Goal: Information Seeking & Learning: Check status

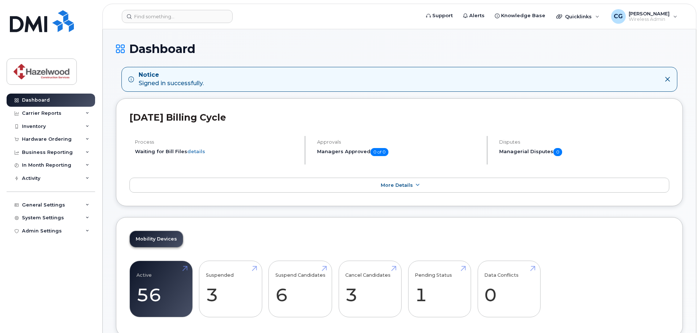
click at [58, 139] on div "Hardware Ordering" at bounding box center [47, 139] width 50 height 6
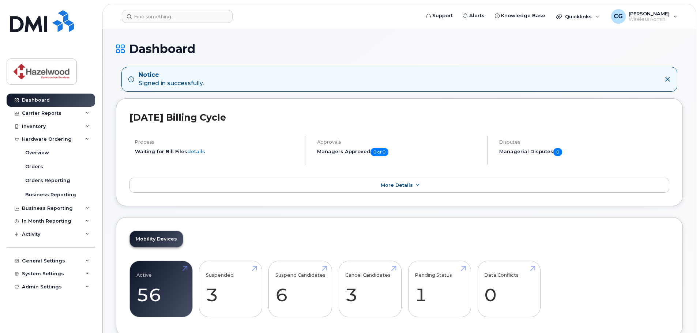
click at [42, 132] on div "Inventory" at bounding box center [51, 126] width 89 height 13
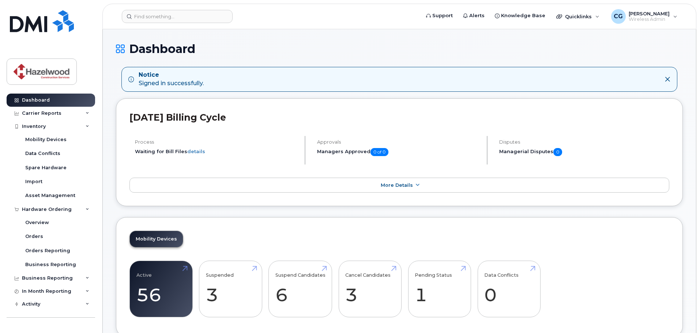
click at [41, 279] on div "Business Reporting" at bounding box center [47, 278] width 51 height 6
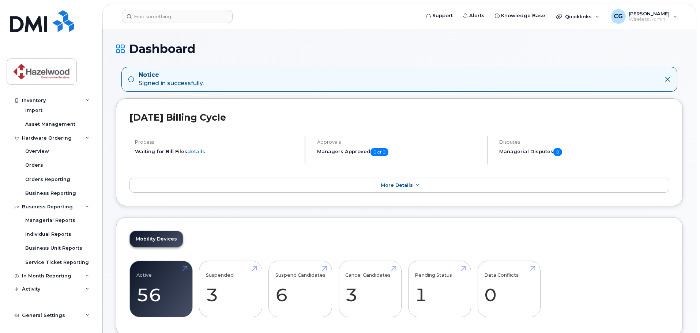
scroll to position [73, 0]
click at [57, 274] on div "In Month Reporting" at bounding box center [46, 274] width 49 height 6
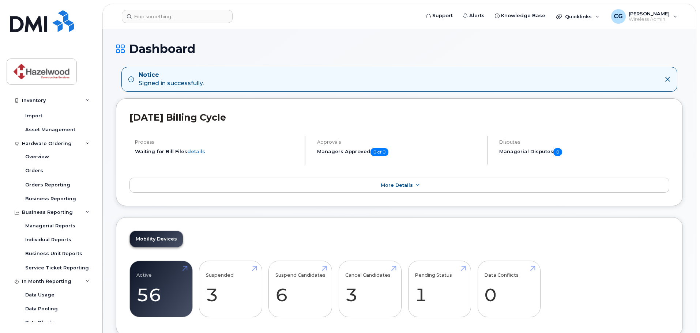
scroll to position [0, 0]
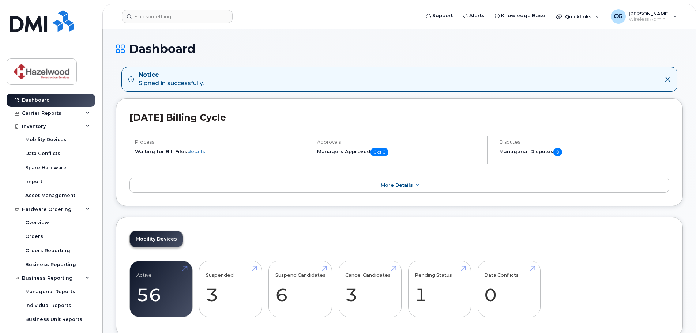
click at [53, 114] on div "Carrier Reports" at bounding box center [42, 113] width 40 height 6
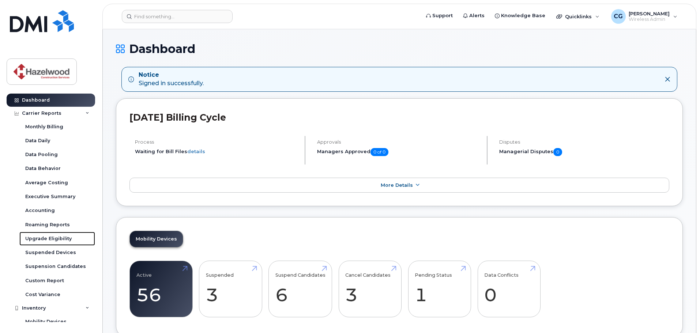
click at [42, 237] on div "Upgrade Eligibility" at bounding box center [48, 239] width 46 height 7
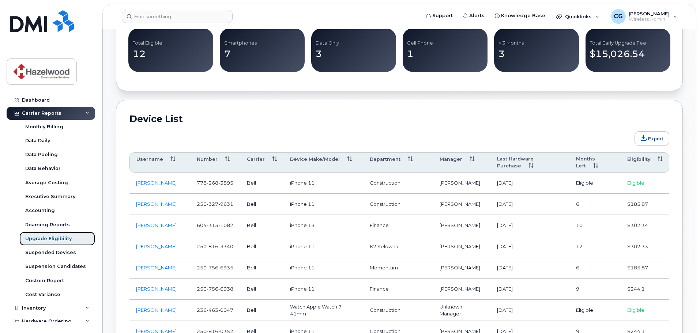
scroll to position [329, 0]
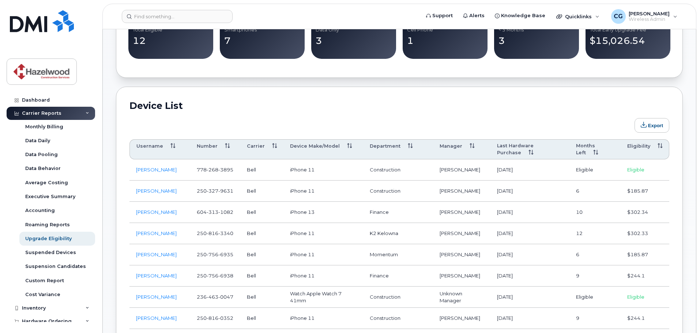
click at [635, 147] on th "Eligibility" at bounding box center [645, 149] width 49 height 20
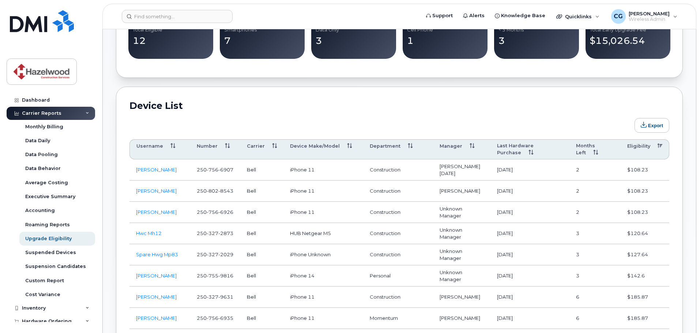
click at [635, 147] on th "Eligibility" at bounding box center [645, 149] width 49 height 20
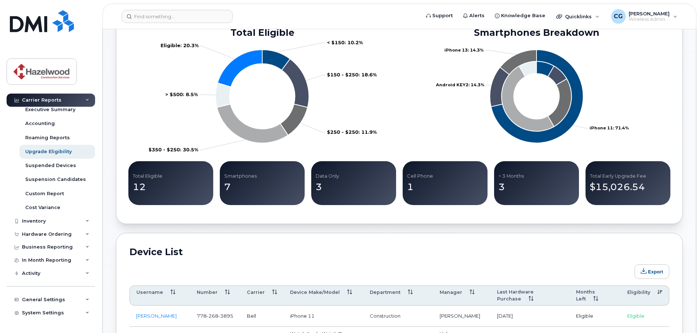
scroll to position [97, 0]
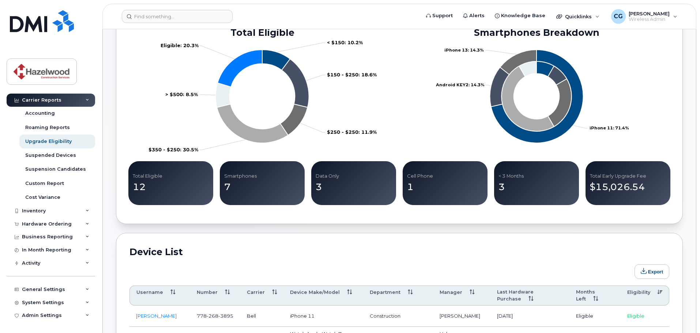
click at [30, 210] on div "Inventory" at bounding box center [34, 211] width 24 height 6
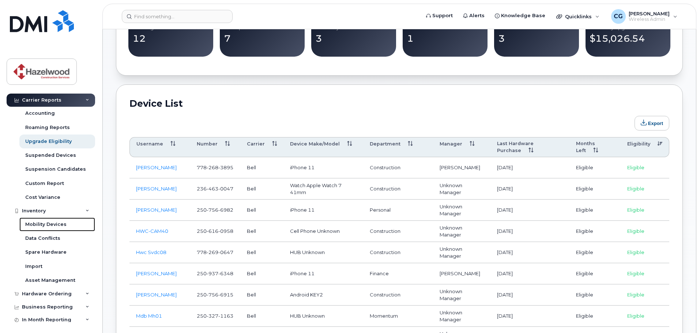
scroll to position [366, 0]
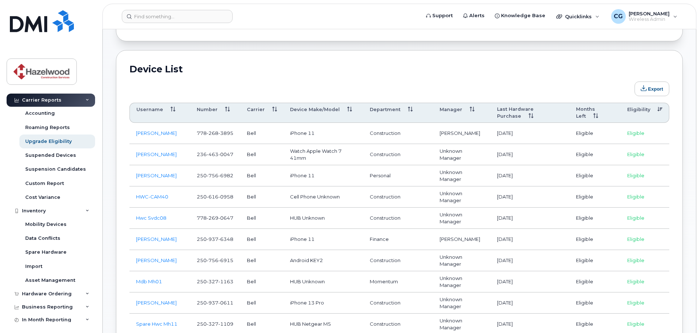
drag, startPoint x: 521, startPoint y: 238, endPoint x: 500, endPoint y: 243, distance: 22.1
click at [500, 243] on td "[DATE]" at bounding box center [530, 239] width 79 height 21
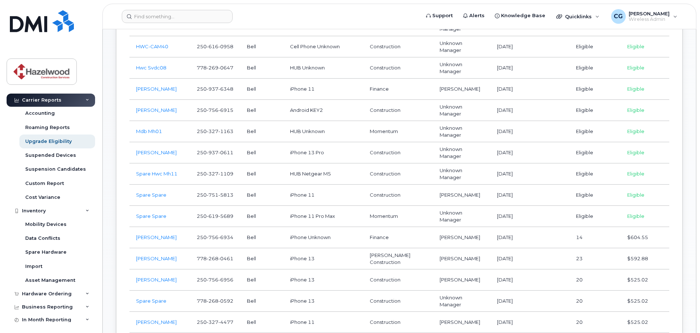
scroll to position [408, 0]
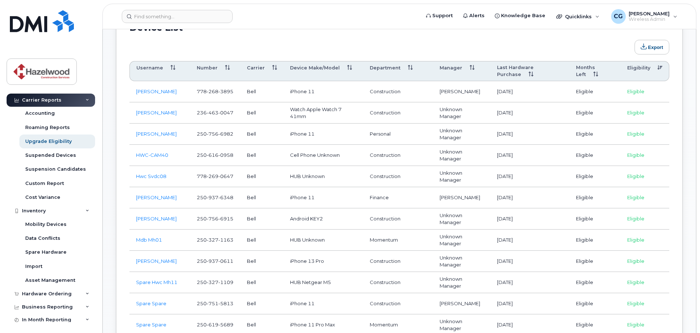
click at [326, 70] on th "Device Make/Model" at bounding box center [324, 71] width 80 height 20
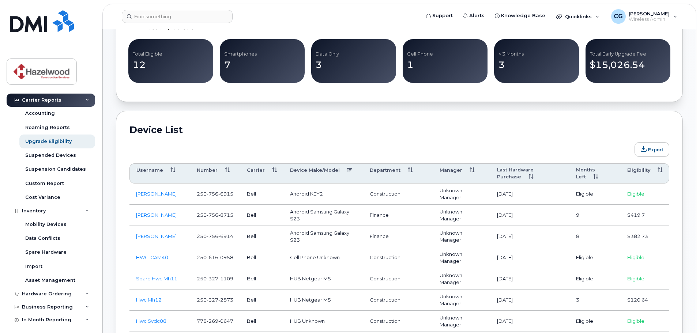
scroll to position [225, 0]
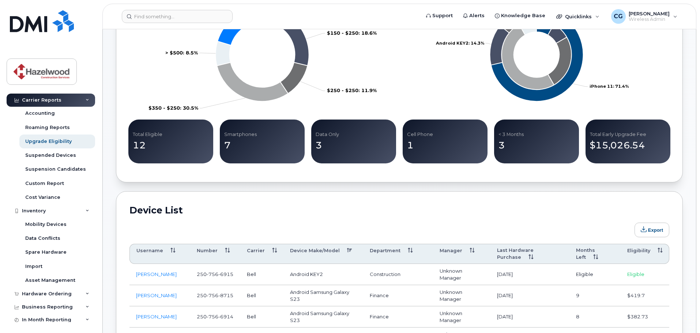
click at [638, 252] on th "Eligibility" at bounding box center [645, 254] width 49 height 20
click at [638, 251] on th "Eligibility" at bounding box center [645, 254] width 49 height 20
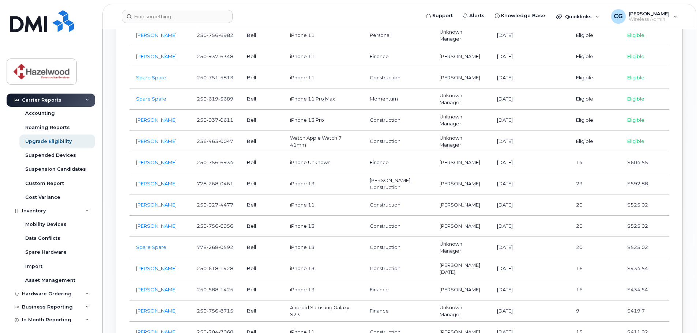
scroll to position [590, 0]
click at [580, 185] on td "23" at bounding box center [595, 184] width 51 height 21
click at [382, 184] on td "[PERSON_NAME] Construction" at bounding box center [398, 184] width 70 height 21
drag, startPoint x: 235, startPoint y: 188, endPoint x: 198, endPoint y: 188, distance: 36.9
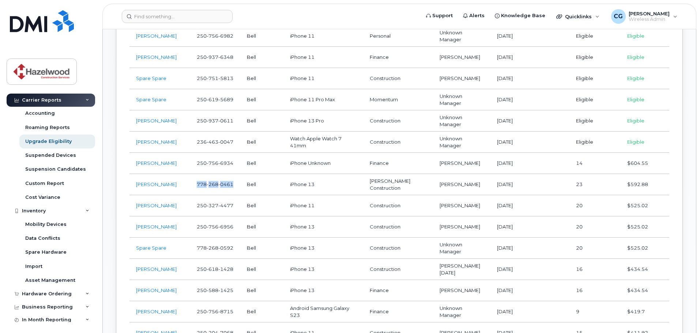
click at [198, 188] on td "[PHONE_NUMBER]" at bounding box center [215, 184] width 50 height 21
copy span "[PHONE_NUMBER]"
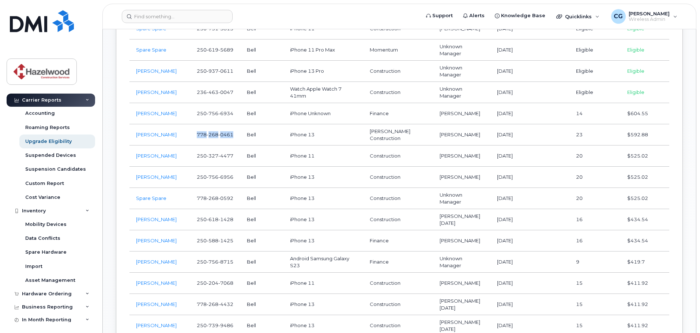
scroll to position [627, 0]
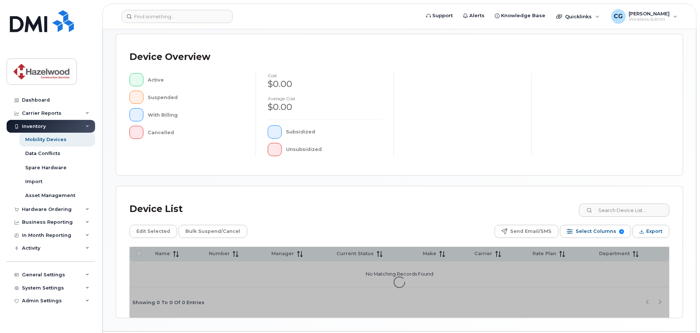
scroll to position [170, 0]
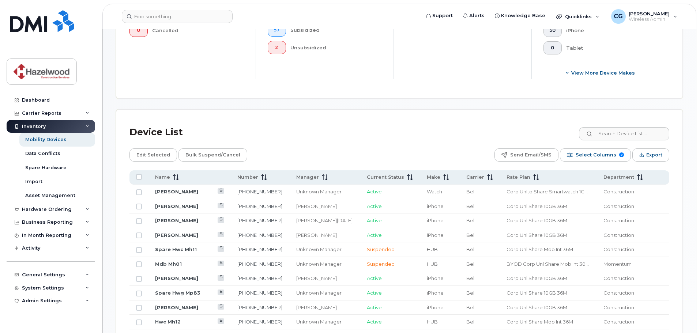
scroll to position [279, 0]
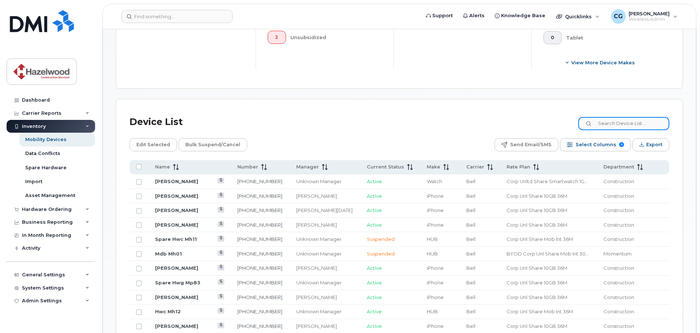
click at [625, 117] on input at bounding box center [623, 123] width 91 height 13
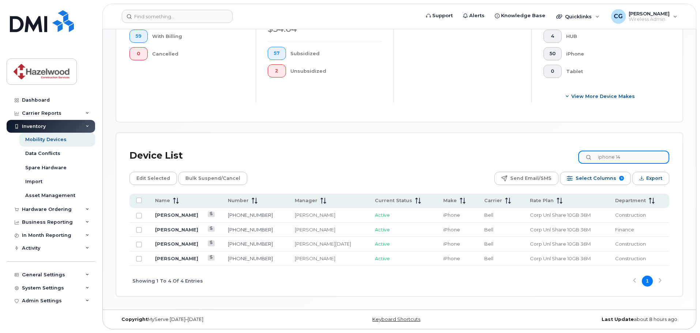
scroll to position [240, 0]
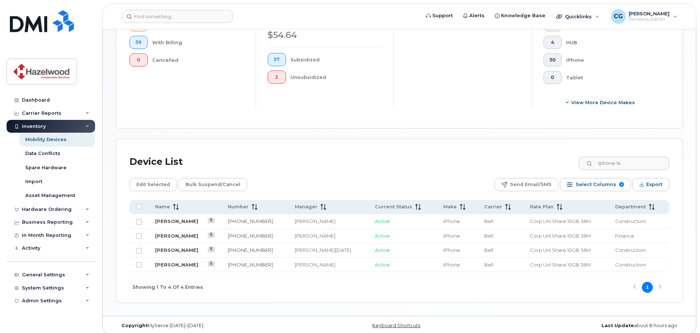
click at [642, 153] on div "Device List iphone 14" at bounding box center [400, 162] width 540 height 19
click at [640, 157] on input "iphone 14" at bounding box center [623, 163] width 91 height 13
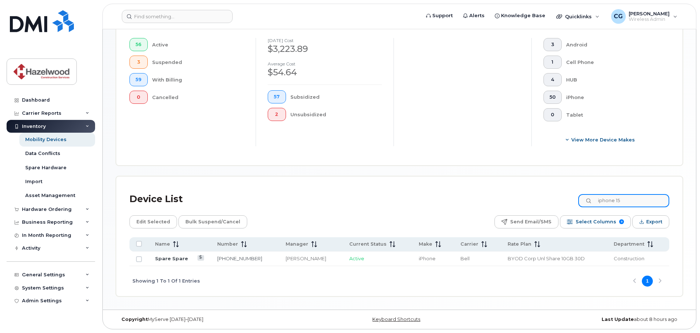
scroll to position [196, 0]
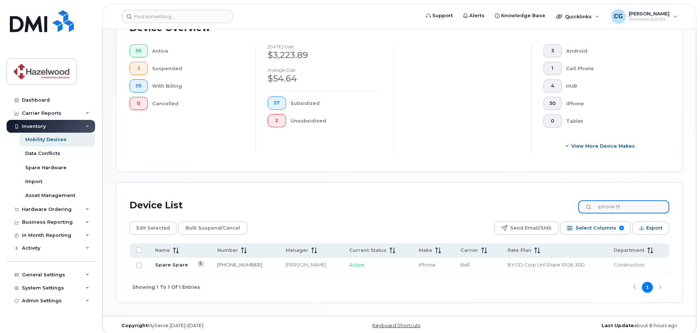
click at [637, 200] on input "iphone 15" at bounding box center [623, 206] width 91 height 13
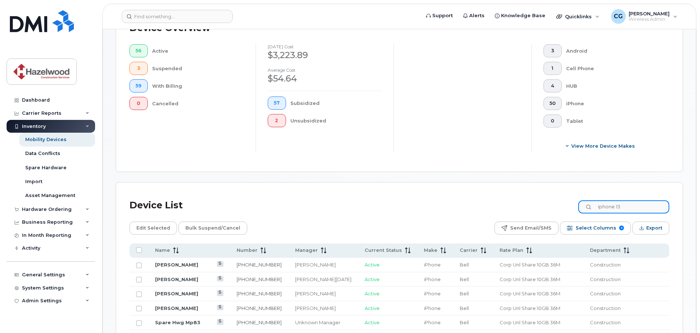
scroll to position [240, 0]
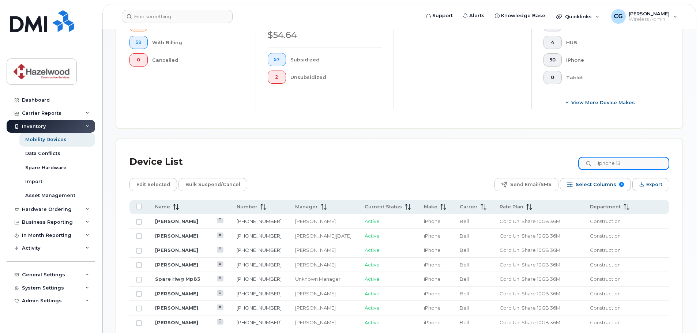
type input "iphone 13"
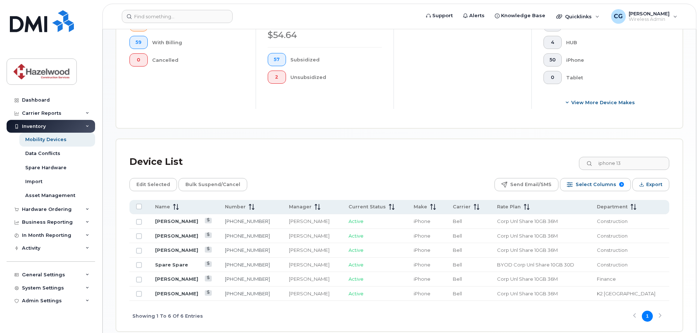
click at [595, 179] on span "Select Columns" at bounding box center [596, 184] width 41 height 11
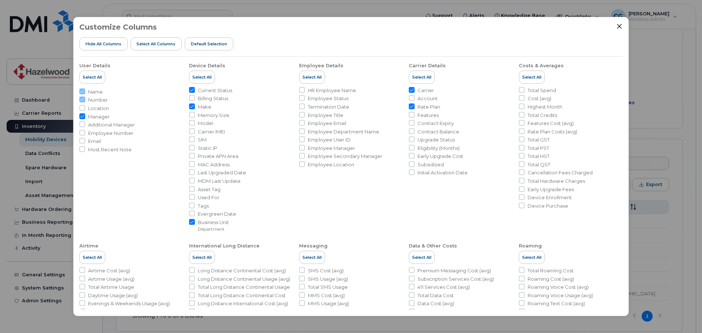
click at [192, 123] on input "Model" at bounding box center [192, 123] width 6 height 6
checkbox input "true"
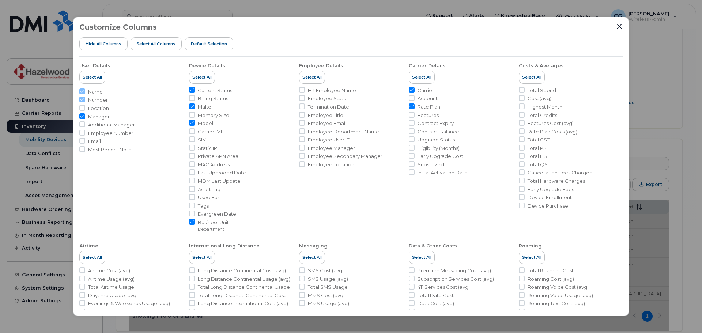
click at [618, 27] on icon "Close" at bounding box center [620, 26] width 6 height 6
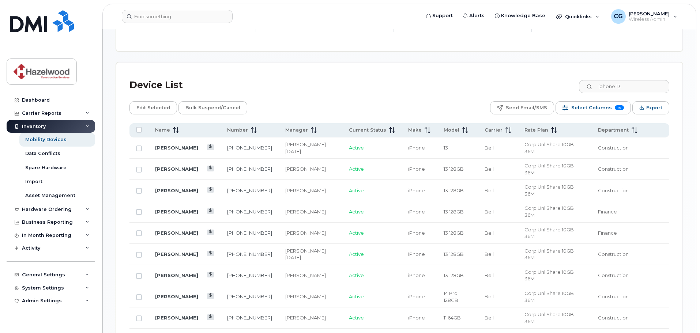
scroll to position [203, 0]
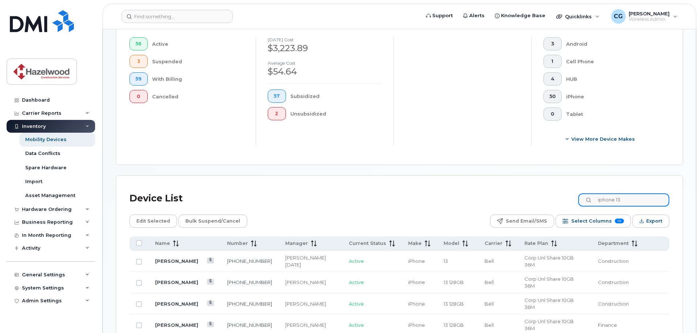
click at [633, 194] on input "iphone 13" at bounding box center [623, 200] width 91 height 13
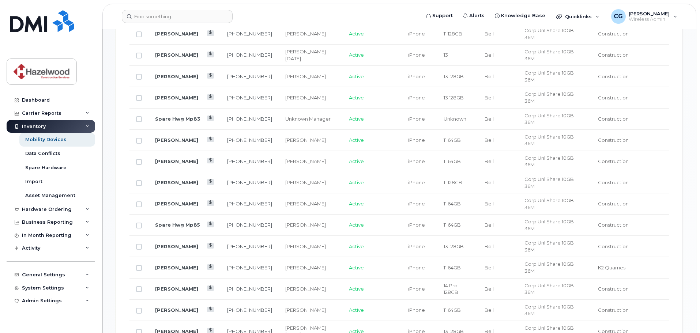
scroll to position [293, 0]
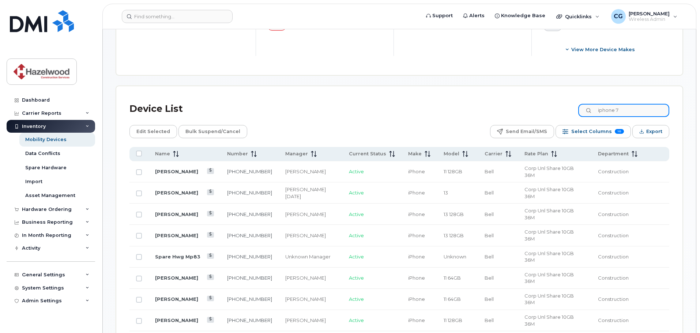
type input "iphone 7"
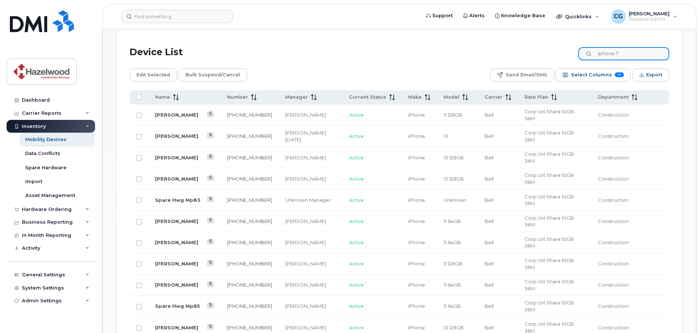
scroll to position [366, 0]
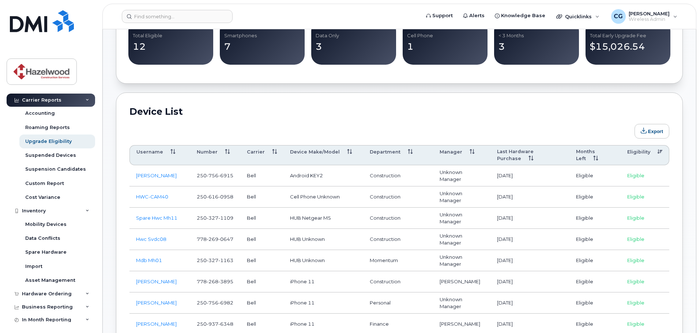
scroll to position [334, 0]
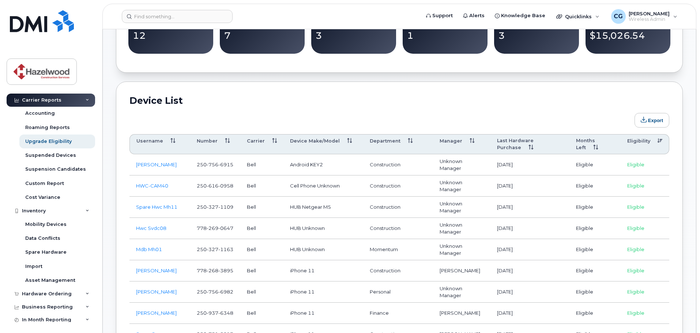
click at [585, 138] on th "Months Left" at bounding box center [595, 144] width 51 height 20
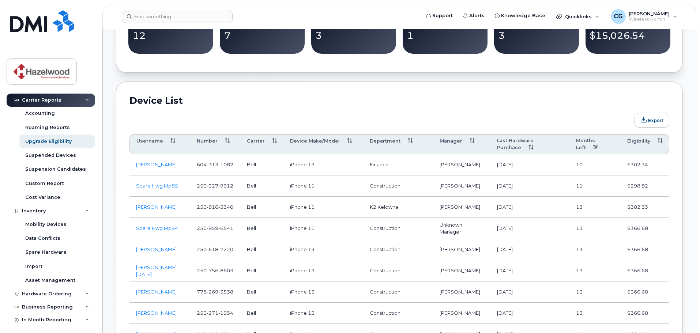
click at [585, 139] on th "Months Left" at bounding box center [595, 144] width 51 height 20
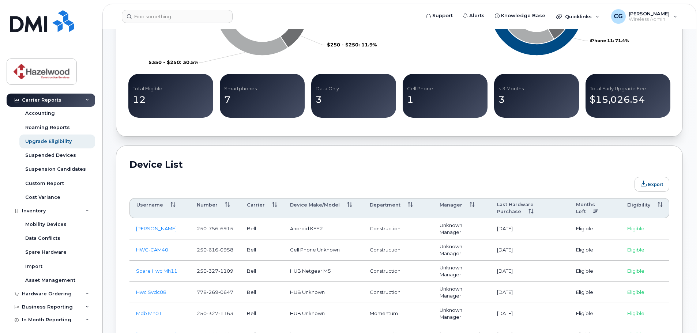
scroll to position [408, 0]
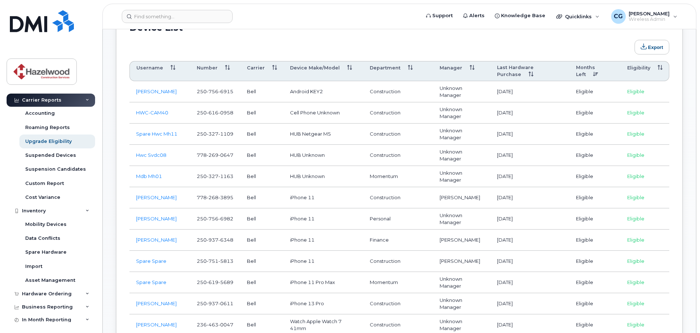
click at [635, 68] on th "Eligibility" at bounding box center [645, 71] width 49 height 20
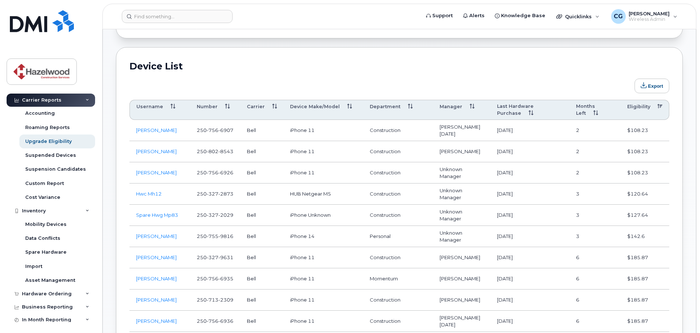
scroll to position [371, 0]
click at [640, 103] on th "Eligibility" at bounding box center [645, 108] width 49 height 20
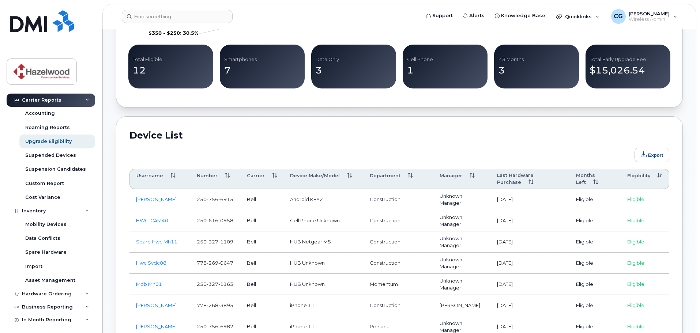
scroll to position [298, 0]
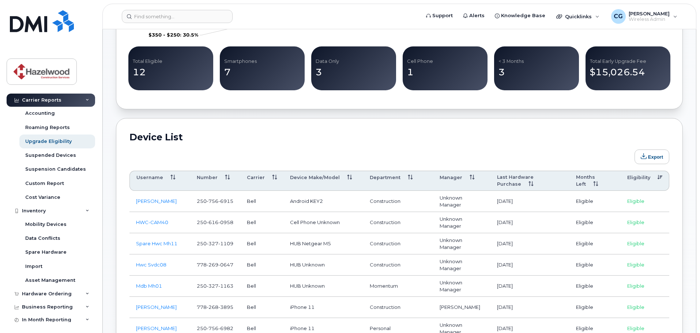
click at [638, 176] on th "Eligibility" at bounding box center [645, 181] width 49 height 20
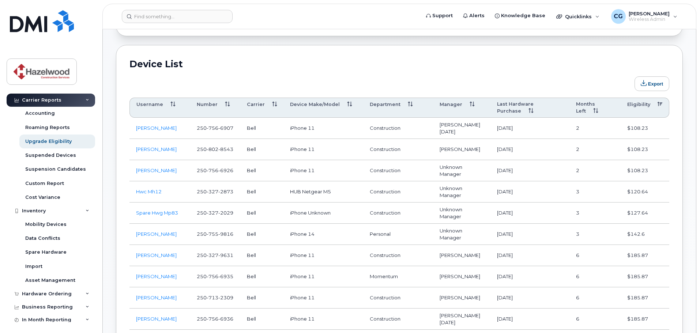
scroll to position [334, 0]
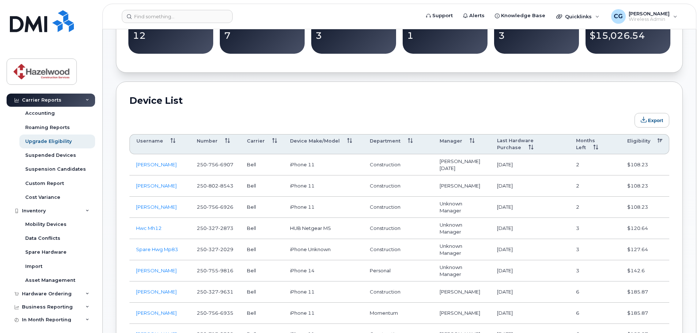
click at [640, 140] on th "Eligibility" at bounding box center [645, 144] width 49 height 20
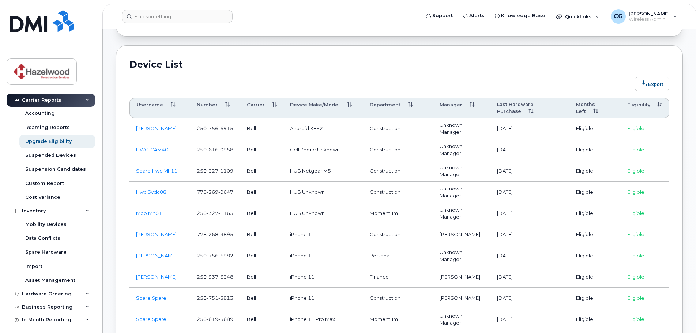
scroll to position [371, 0]
drag, startPoint x: 236, startPoint y: 233, endPoint x: 196, endPoint y: 236, distance: 39.6
click at [196, 236] on td "778 268 3895" at bounding box center [215, 234] width 50 height 21
copy span "778 268 3895"
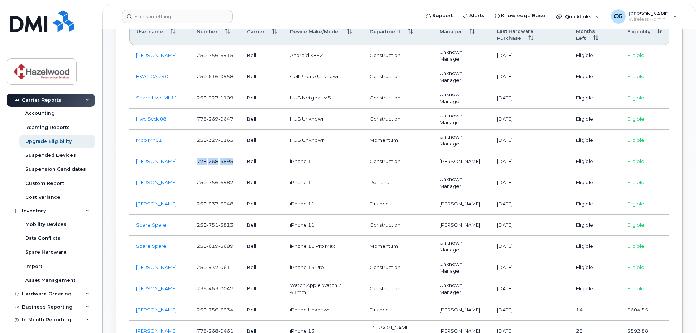
scroll to position [444, 0]
drag, startPoint x: 233, startPoint y: 225, endPoint x: 198, endPoint y: 224, distance: 35.2
click at [198, 224] on span "250 751 5813" at bounding box center [215, 225] width 37 height 6
copy span "250 751 5813"
drag, startPoint x: 240, startPoint y: 160, endPoint x: 185, endPoint y: 171, distance: 55.5
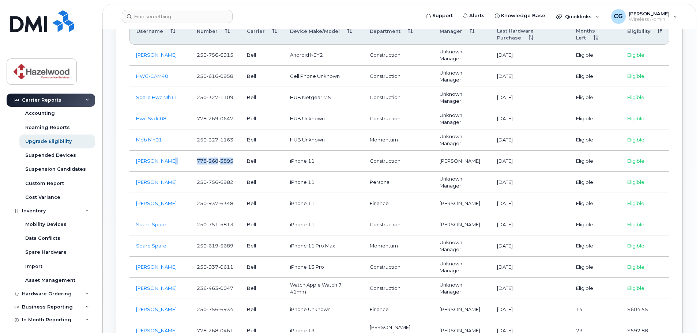
click at [185, 193] on tr "Aiden Willis 778 268 3895 Bell iPhone 11 Construction David Werginz 2022-06-07 …" at bounding box center [400, 203] width 540 height 21
copy tr "778 268 3895"
